Goal: Information Seeking & Learning: Check status

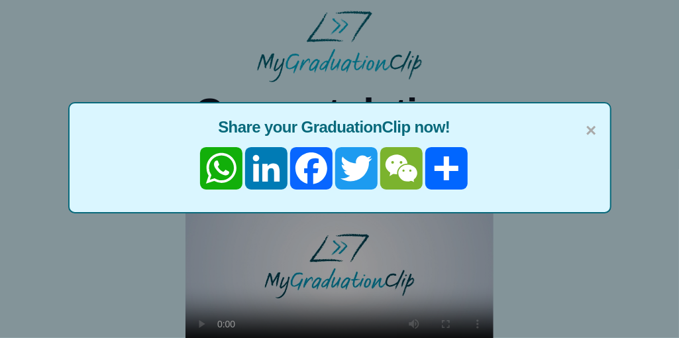
click at [322, 25] on div "× Share your GraduationClip now! WhatsApp LinkedIn Facebook Twitter WeChat Share" at bounding box center [339, 169] width 679 height 338
click at [591, 131] on span "×" at bounding box center [591, 131] width 11 height 28
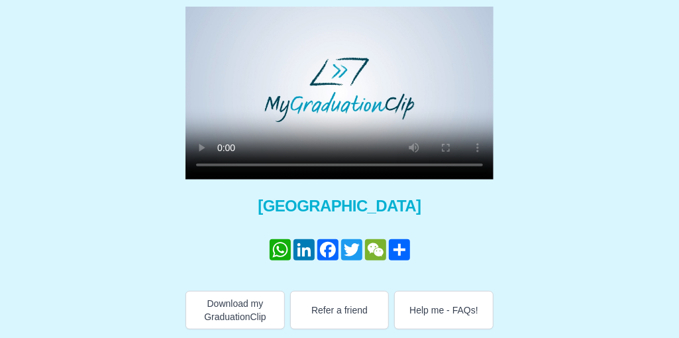
scroll to position [191, 0]
